Goal: Find specific page/section

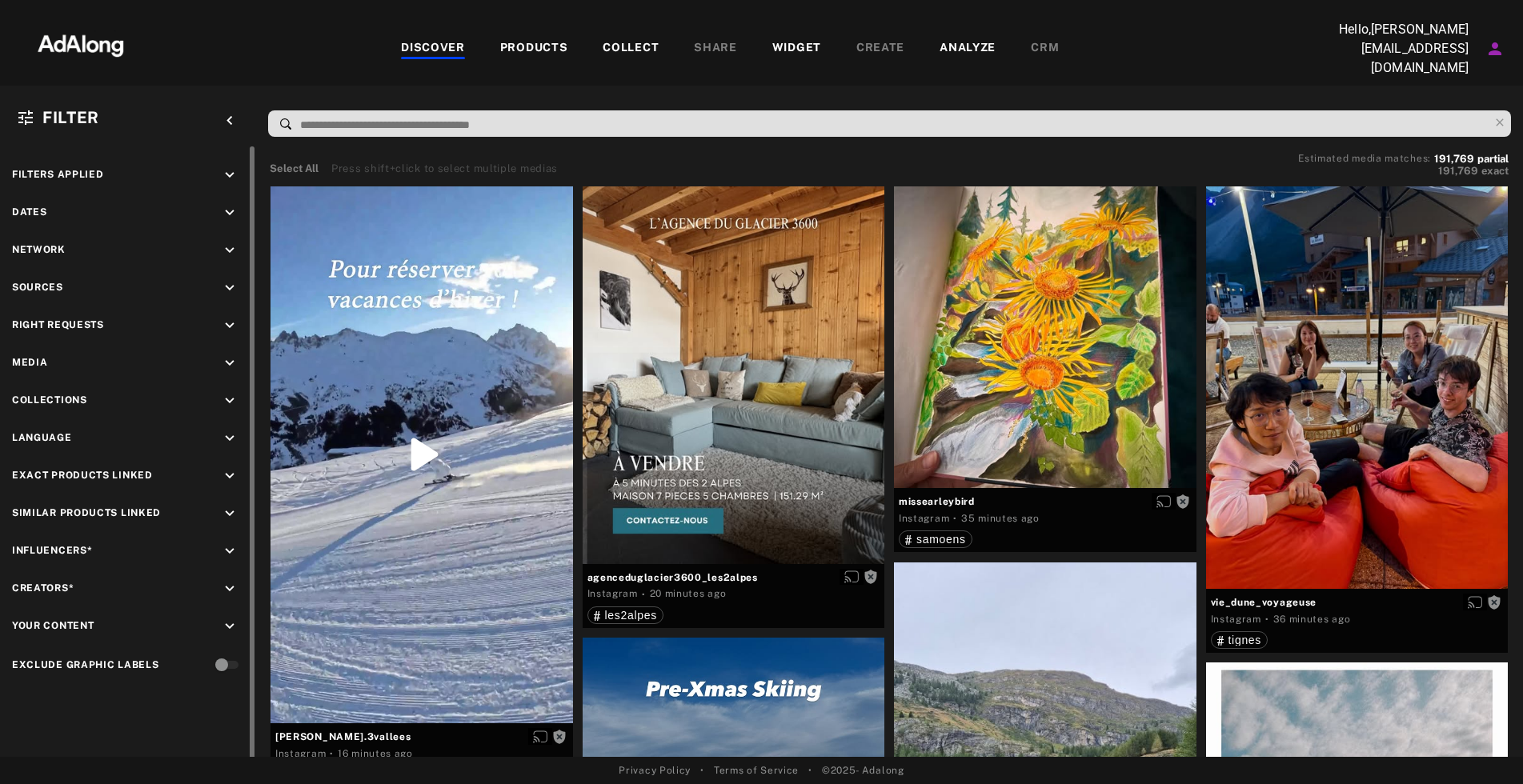
click at [225, 283] on icon "keyboard_arrow_down" at bounding box center [230, 288] width 18 height 18
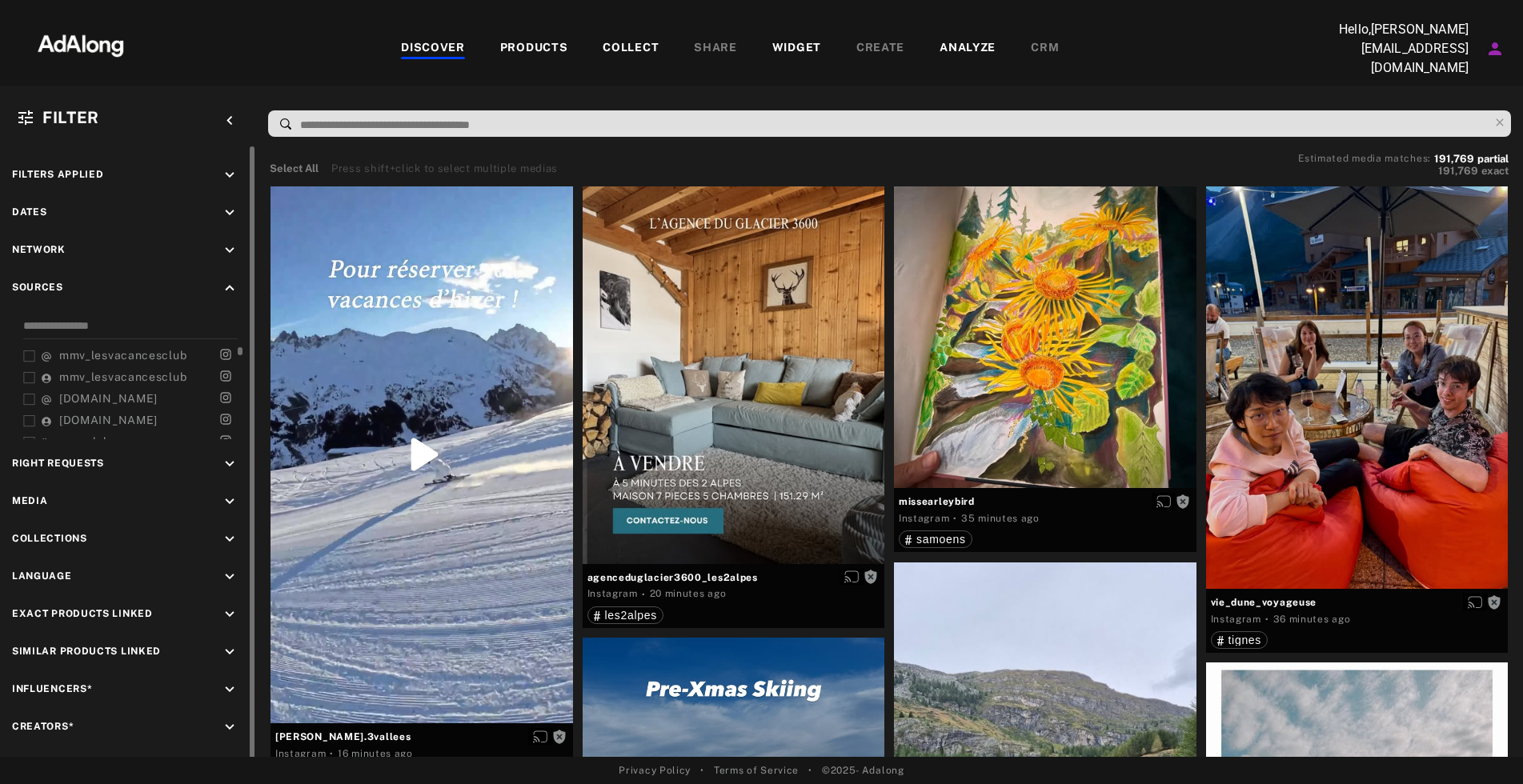
click at [158, 350] on span "mmv_lesvacancesclub" at bounding box center [123, 354] width 127 height 13
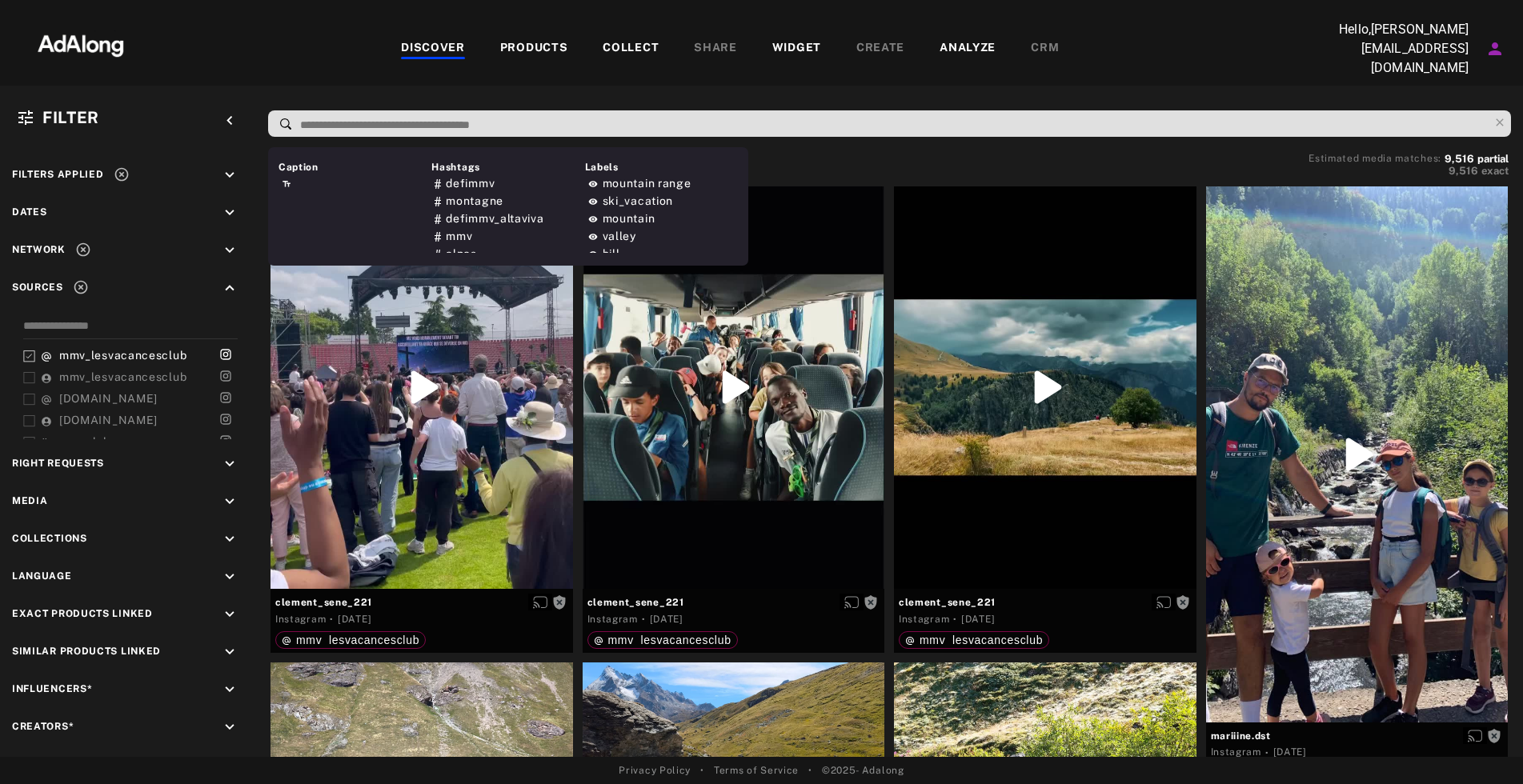
click at [566, 128] on input at bounding box center [893, 126] width 1190 height 22
type input "****"
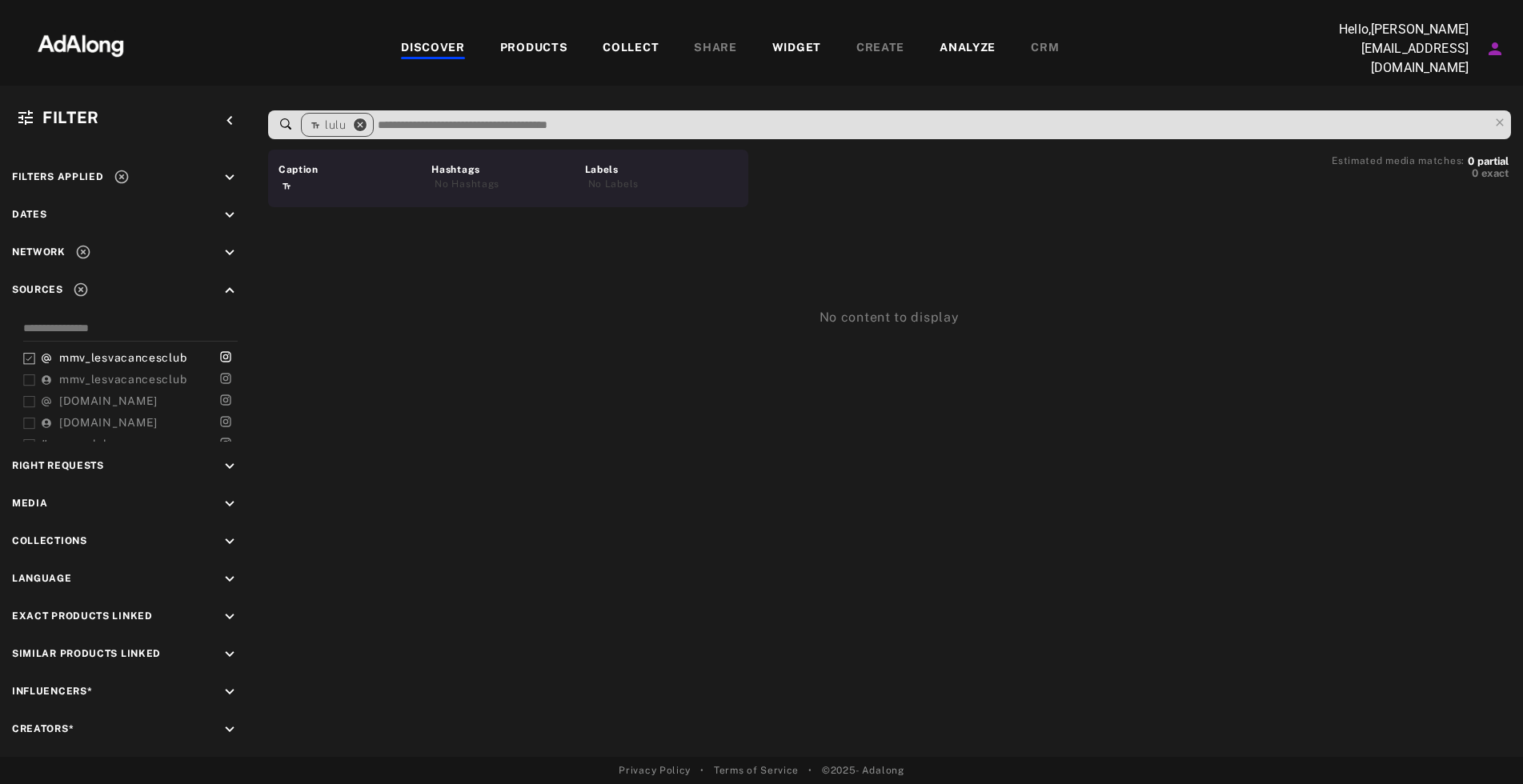
click at [357, 122] on icon "close" at bounding box center [359, 125] width 15 height 15
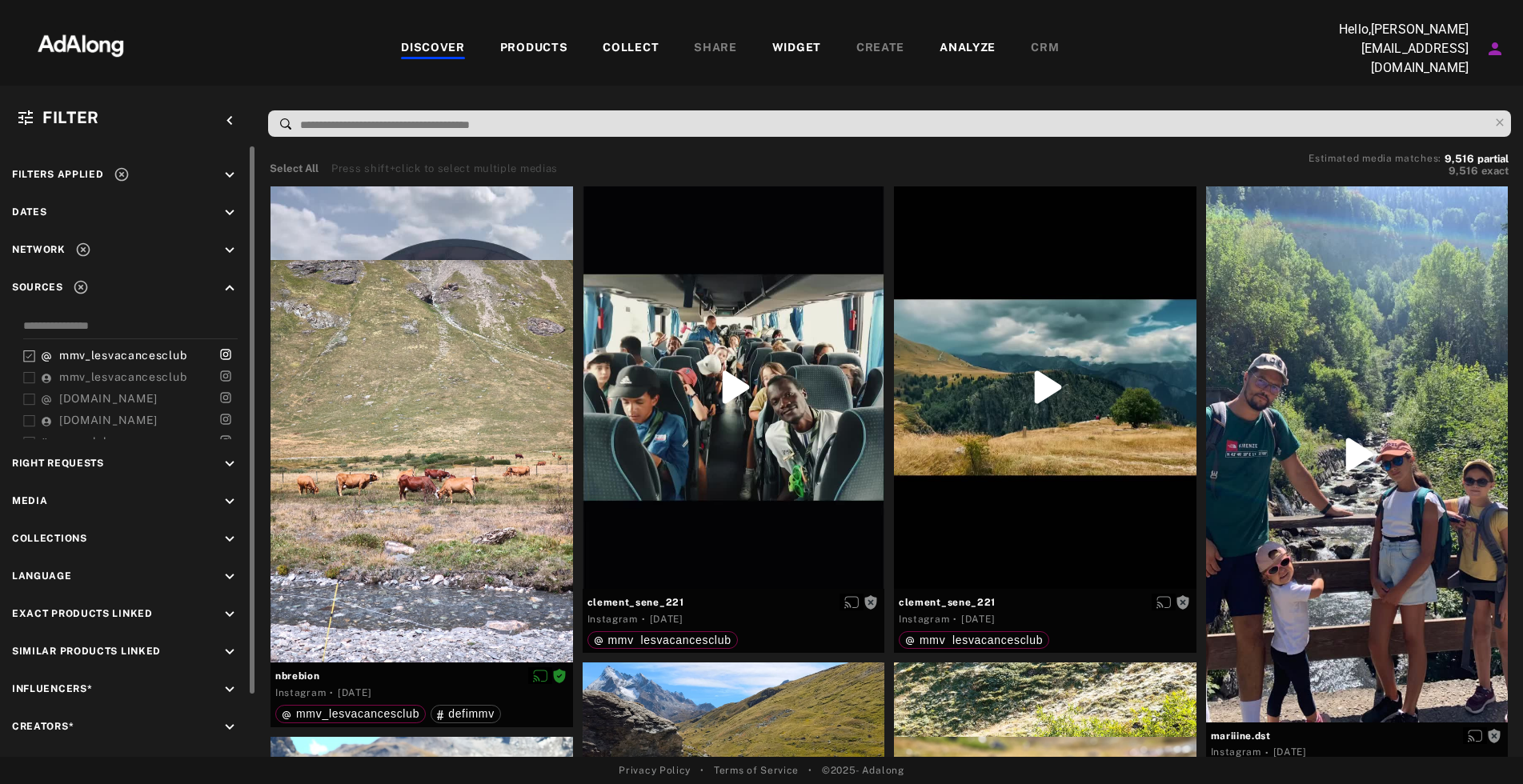
click at [234, 455] on icon "keyboard_arrow_down" at bounding box center [230, 464] width 18 height 18
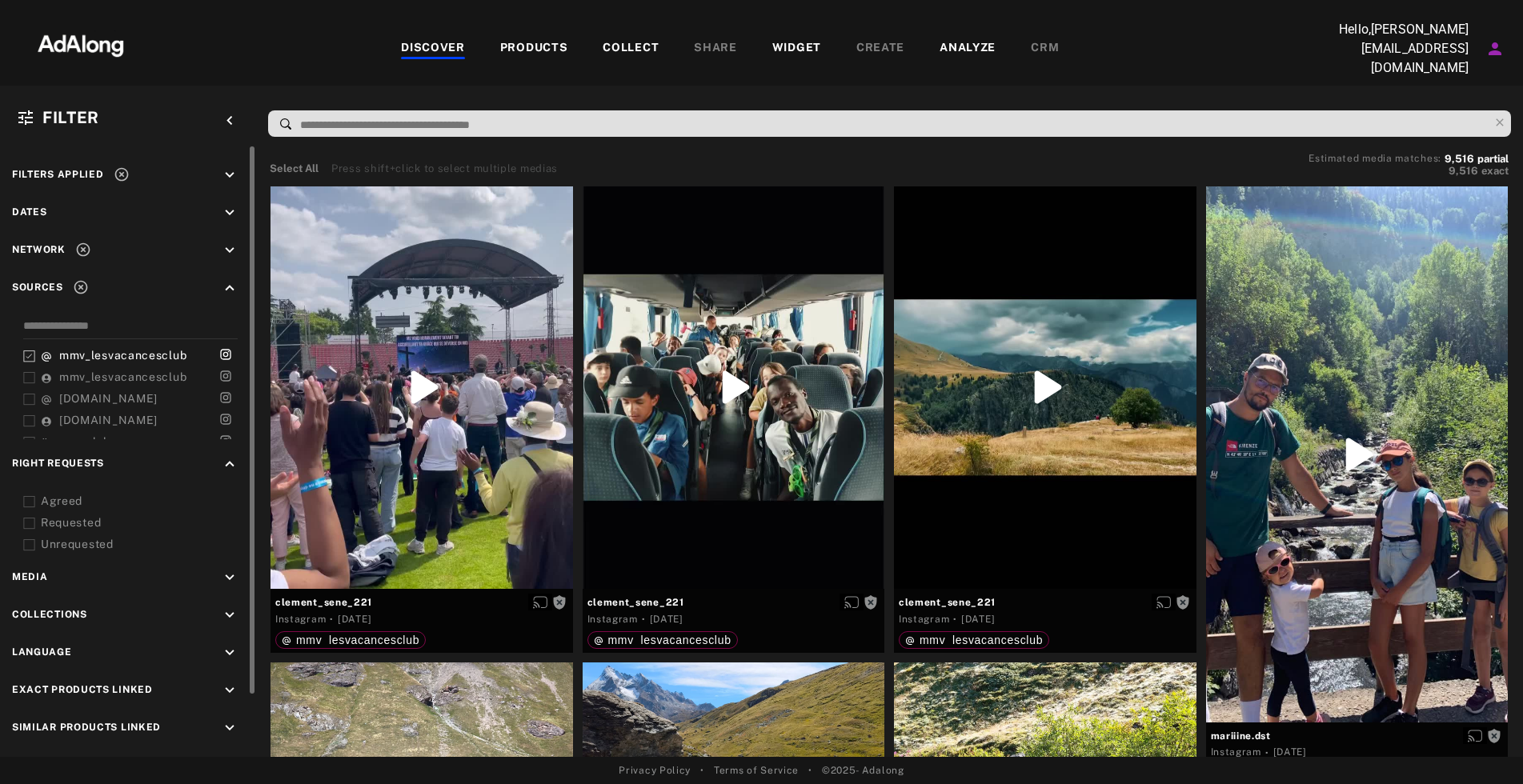
click at [84, 515] on div "Requested" at bounding box center [142, 523] width 203 height 17
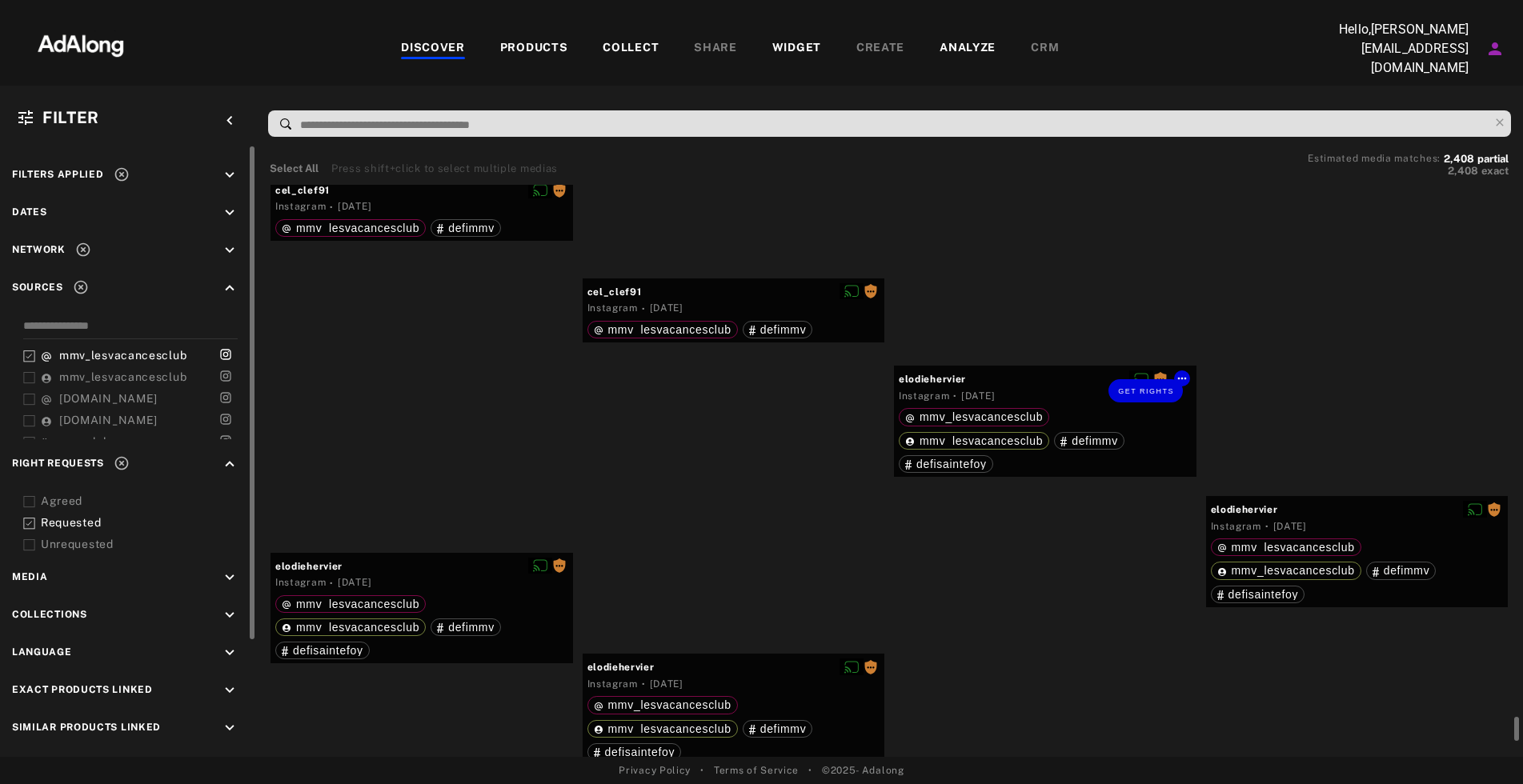
scroll to position [47594, 0]
